Goal: Task Accomplishment & Management: Manage account settings

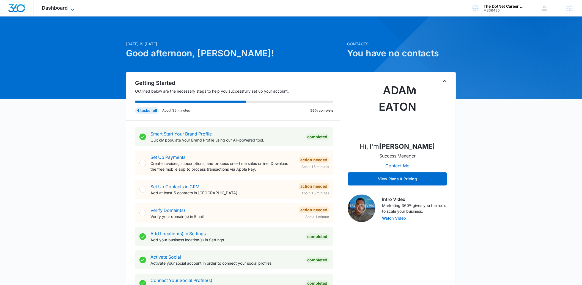
click at [62, 8] on span "Dashboard" at bounding box center [55, 8] width 26 height 6
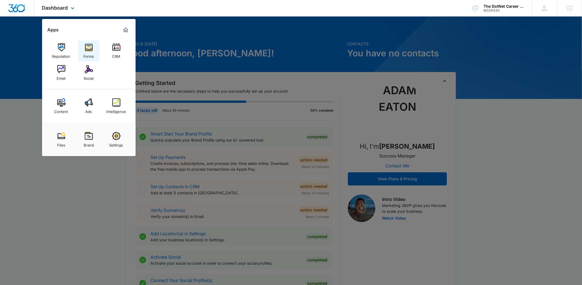
click at [91, 45] on img at bounding box center [89, 47] width 8 height 8
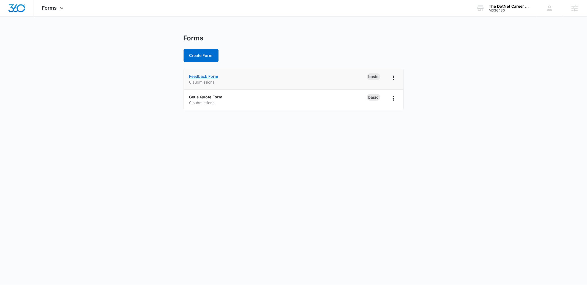
click at [208, 78] on link "Feedback Form" at bounding box center [203, 76] width 29 height 5
click at [215, 97] on link "Get a Quote Form" at bounding box center [205, 97] width 33 height 5
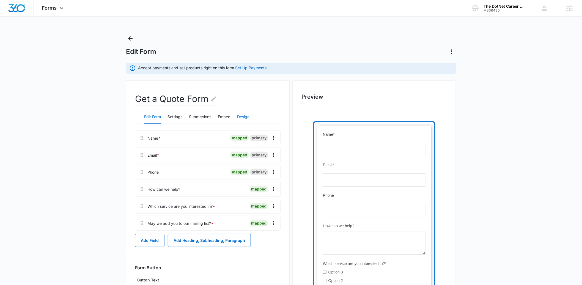
click at [244, 117] on button "Design" at bounding box center [243, 117] width 12 height 13
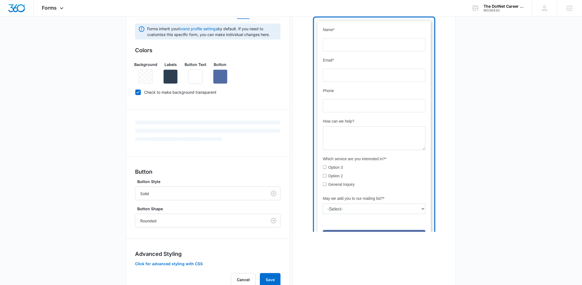
scroll to position [126, 0]
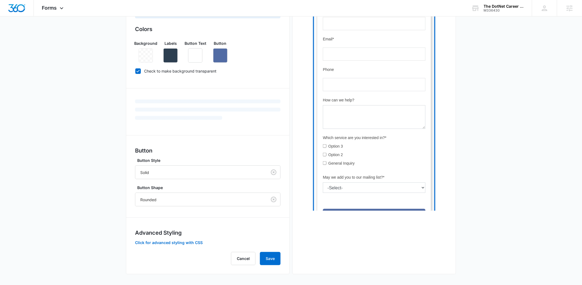
click at [158, 245] on div "Advanced Styling Click for advanced styling with CSS" at bounding box center [207, 237] width 145 height 17
click at [160, 243] on button "Click for advanced styling with CSS" at bounding box center [169, 243] width 68 height 4
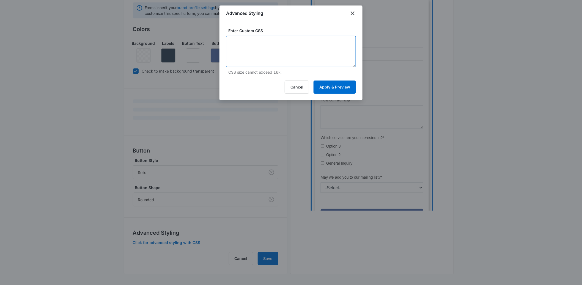
click at [291, 62] on textarea at bounding box center [291, 51] width 130 height 31
paste textarea "dy { margin: 10px 10px 30px 10px; border: solid 4px #1976d2; border-radius: 4px…"
type textarea "dy { margin: 10px 10px 30px 10px; border: solid 4px #1976d2; border-radius: 4px…"
drag, startPoint x: 348, startPoint y: 99, endPoint x: 350, endPoint y: 94, distance: 5.7
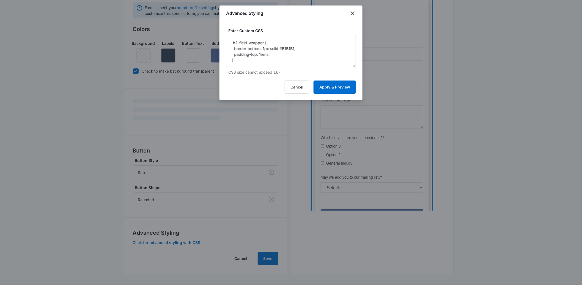
click at [348, 99] on div "Enter Custom CSS dy { margin: 10px 10px 30px 10px; border: solid 4px #1976d2; b…" at bounding box center [290, 60] width 143 height 79
click at [350, 93] on button "Apply & Preview" at bounding box center [334, 87] width 42 height 13
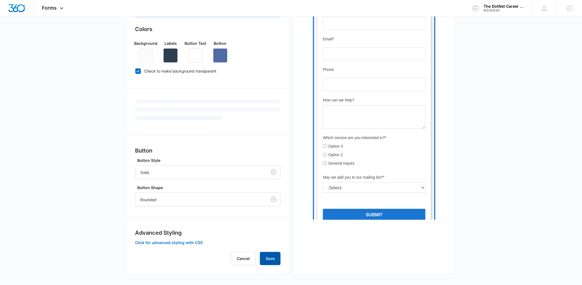
click at [272, 257] on button "Save" at bounding box center [270, 258] width 21 height 13
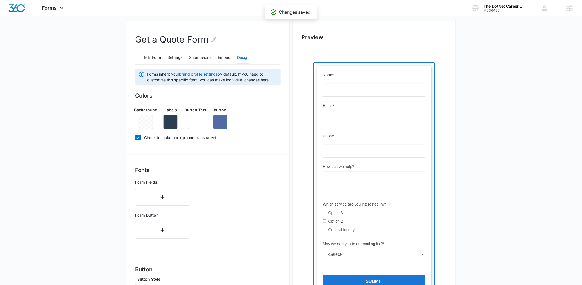
scroll to position [178, 0]
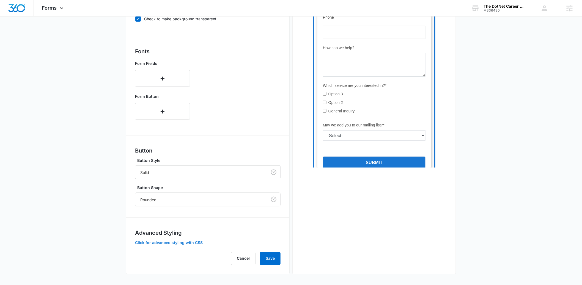
click at [192, 241] on button "Click for advanced styling with CSS" at bounding box center [169, 243] width 68 height 4
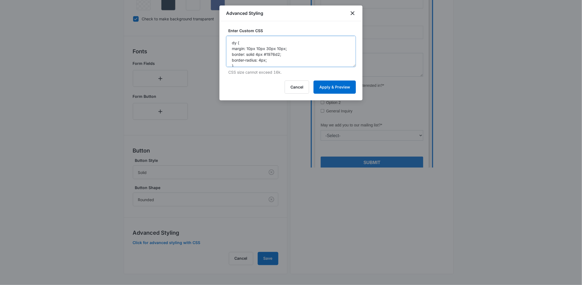
click at [267, 62] on textarea "dy { margin: 10px 10px 30px 10px; border: solid 4px #1976d2; border-radius: 4px…" at bounding box center [291, 51] width 130 height 31
paste textarea "body { margin: 10px 10px 30px 10px; border: solid 4px #1976d2; border-radius: 10"
type textarea "body { margin: 10px 10px 30px 10px; border: solid 4px #1976d2; border-radius: 1…"
click at [343, 85] on button "Apply & Preview" at bounding box center [334, 87] width 42 height 13
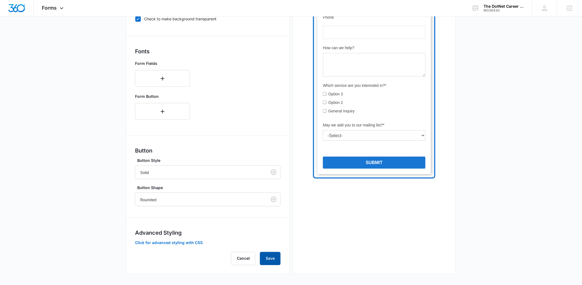
click at [269, 260] on button "Save" at bounding box center [270, 258] width 21 height 13
drag, startPoint x: 450, startPoint y: 200, endPoint x: 460, endPoint y: 192, distance: 12.9
click at [450, 200] on div "Preview" at bounding box center [374, 88] width 164 height 372
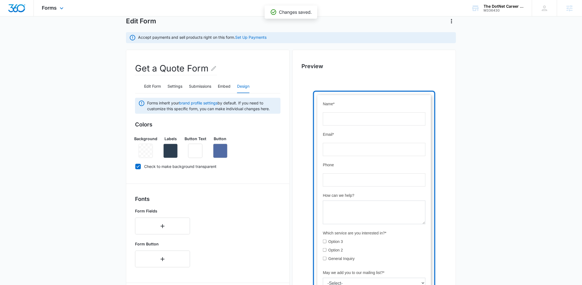
scroll to position [0, 0]
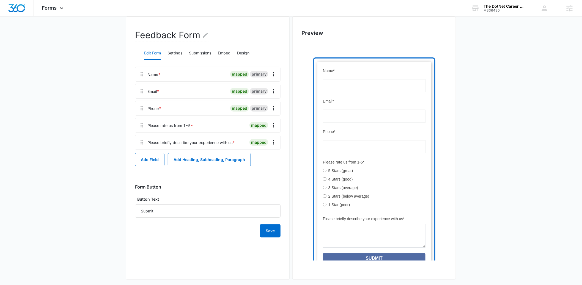
scroll to position [70, 0]
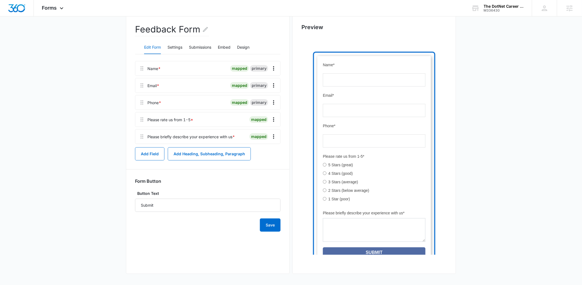
click at [249, 56] on div "Feedback Form Edit Form Settings Submissions Embed Design Name * mapped primary…" at bounding box center [207, 127] width 145 height 209
click at [248, 51] on button "Design" at bounding box center [243, 47] width 12 height 13
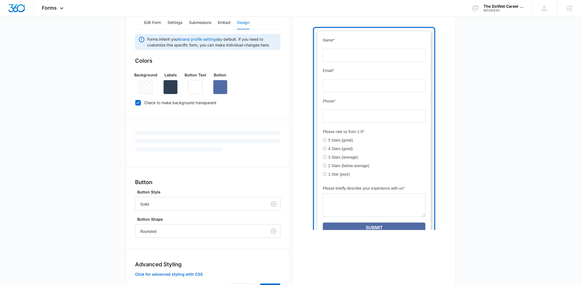
scroll to position [126, 0]
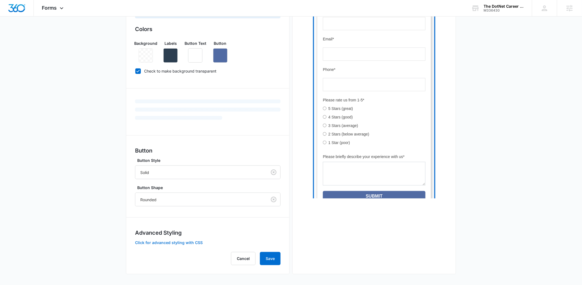
click at [189, 241] on button "Click for advanced styling with CSS" at bounding box center [169, 243] width 68 height 4
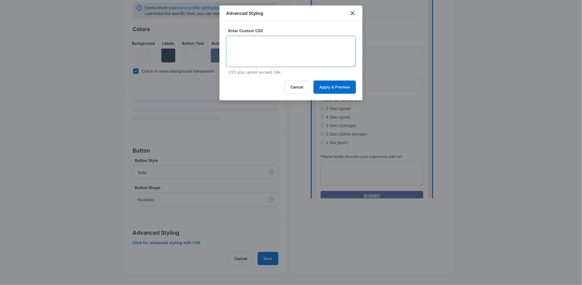
click at [251, 38] on textarea at bounding box center [291, 51] width 130 height 31
paste textarea "dy { margin: 10px 10px 30px 10px; border: solid 4px #1976d2; border-radius: 4px…"
type textarea "dy { margin: 10px 10px 30px 10px; border: solid 4px #1976d2; border-radius: 4px…"
click at [340, 86] on button "Apply & Preview" at bounding box center [334, 87] width 42 height 13
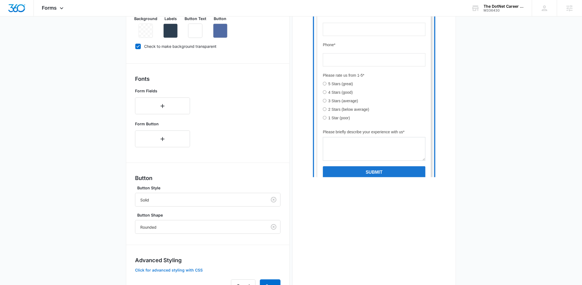
scroll to position [178, 0]
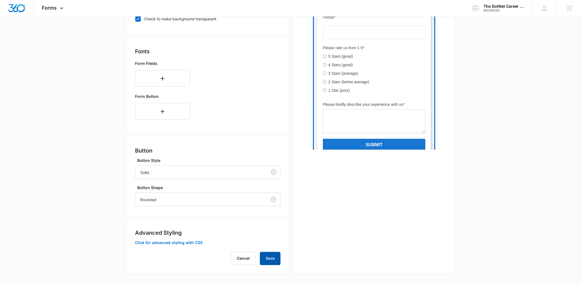
click at [269, 256] on button "Save" at bounding box center [270, 258] width 21 height 13
click at [193, 241] on button "Click for advanced styling with CSS" at bounding box center [169, 243] width 68 height 4
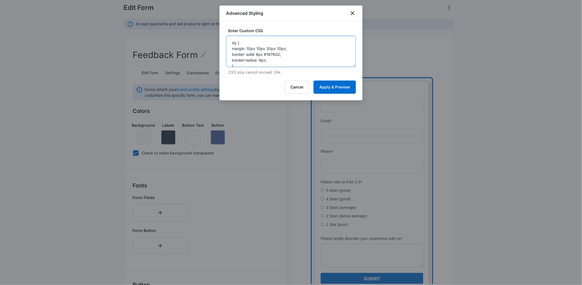
scroll to position [39, 0]
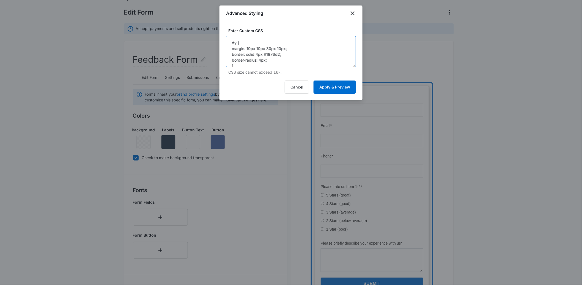
drag, startPoint x: 279, startPoint y: 51, endPoint x: 225, endPoint y: 24, distance: 60.9
click at [225, 24] on div "Enter Custom CSS dy { margin: 10px 10px 30px 10px; border: solid 4px #1976d2; b…" at bounding box center [290, 60] width 143 height 79
click at [287, 52] on textarea "dy { margin: 10px 10px 30px 10px; border: solid 4px #1976d2; border-radius: 4px…" at bounding box center [291, 51] width 130 height 31
paste textarea "bo"
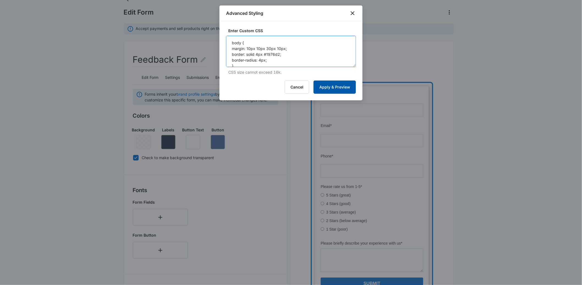
type textarea "body { margin: 10px 10px 30px 10px; border: solid 4px #1976d2; border-radius: 4…"
click at [338, 86] on button "Apply & Preview" at bounding box center [334, 87] width 42 height 13
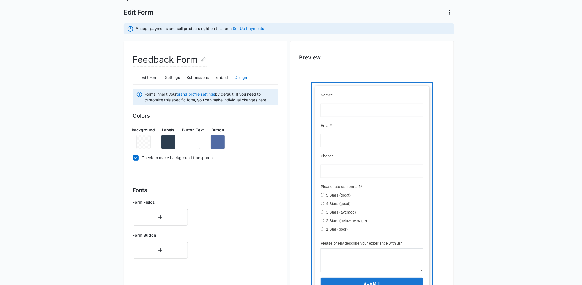
scroll to position [178, 0]
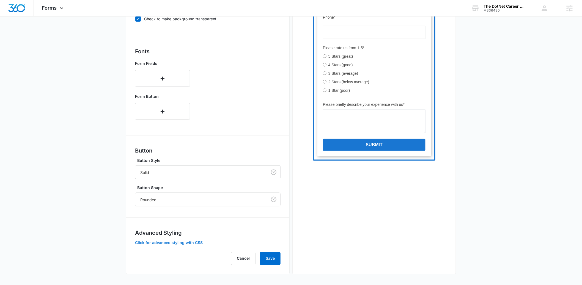
click at [191, 241] on button "Click for advanced styling with CSS" at bounding box center [169, 243] width 68 height 4
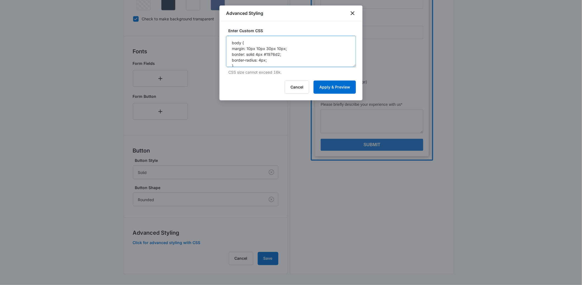
click at [307, 55] on textarea "body { margin: 10px 10px 30px 10px; border: solid 4px #1976d2; border-radius: 4…" at bounding box center [291, 51] width 130 height 31
paste textarea "10"
type textarea "body { margin: 10px 10px 30px 10px; border: solid 4px #1976d2; border-radius: 1…"
click at [329, 85] on button "Apply & Preview" at bounding box center [334, 87] width 42 height 13
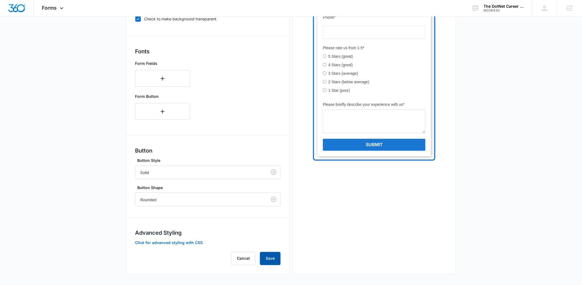
click at [268, 257] on button "Save" at bounding box center [270, 258] width 21 height 13
